Goal: Task Accomplishment & Management: Use online tool/utility

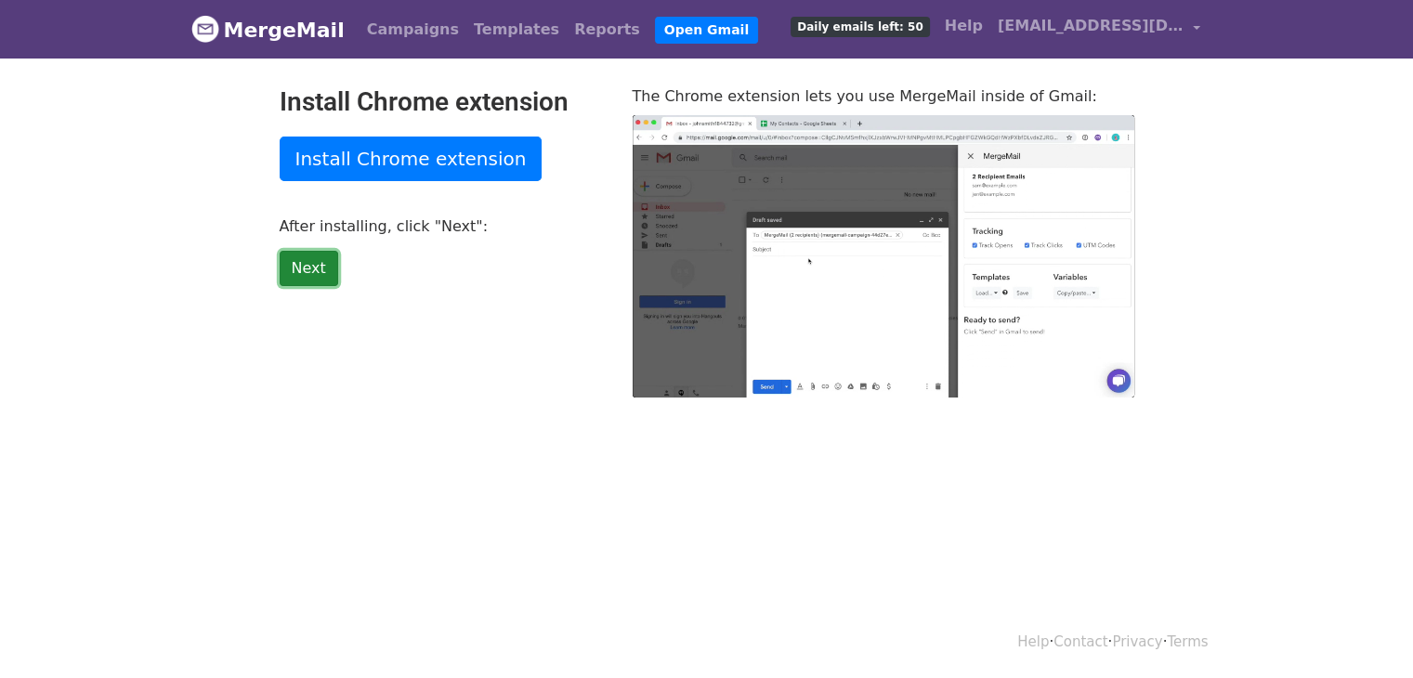
click at [292, 268] on link "Next" at bounding box center [309, 268] width 59 height 35
type input "14.89"
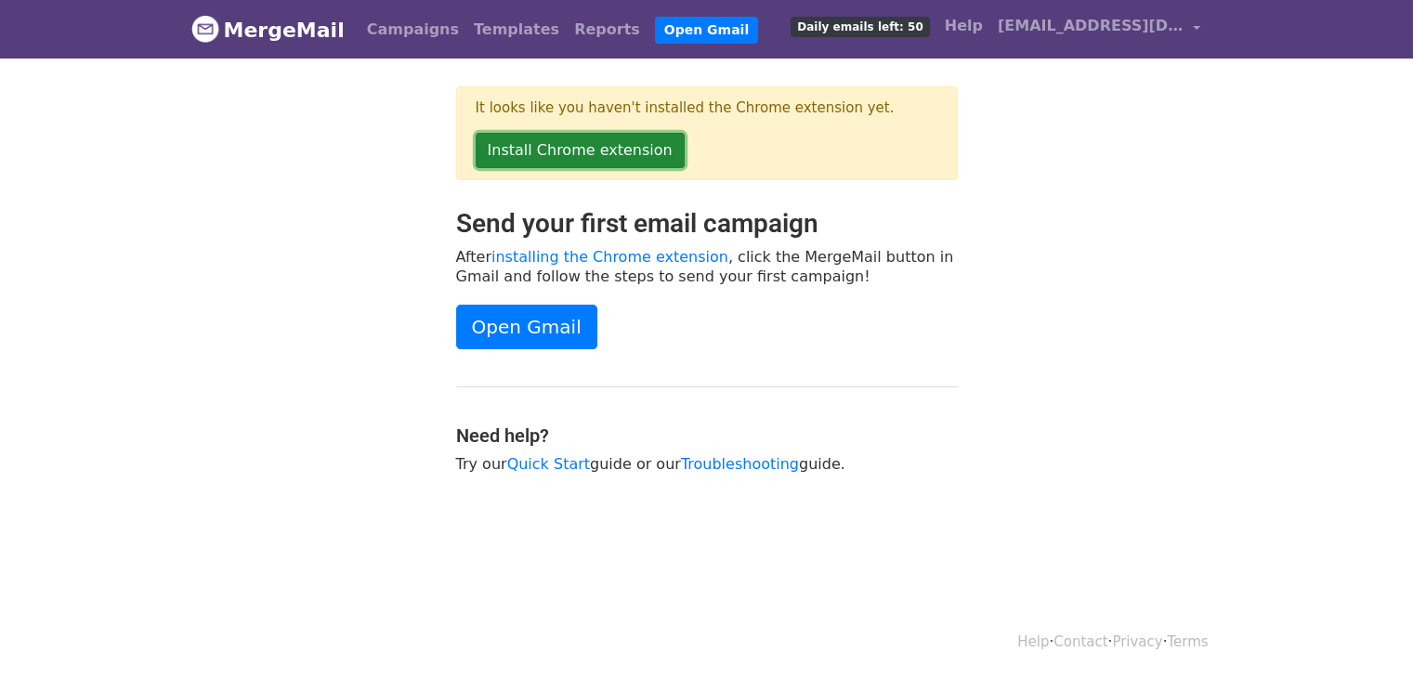
click at [593, 137] on link "Install Chrome extension" at bounding box center [580, 150] width 209 height 35
click at [588, 146] on link "Install Chrome extension" at bounding box center [580, 150] width 209 height 35
